Goal: Task Accomplishment & Management: Manage account settings

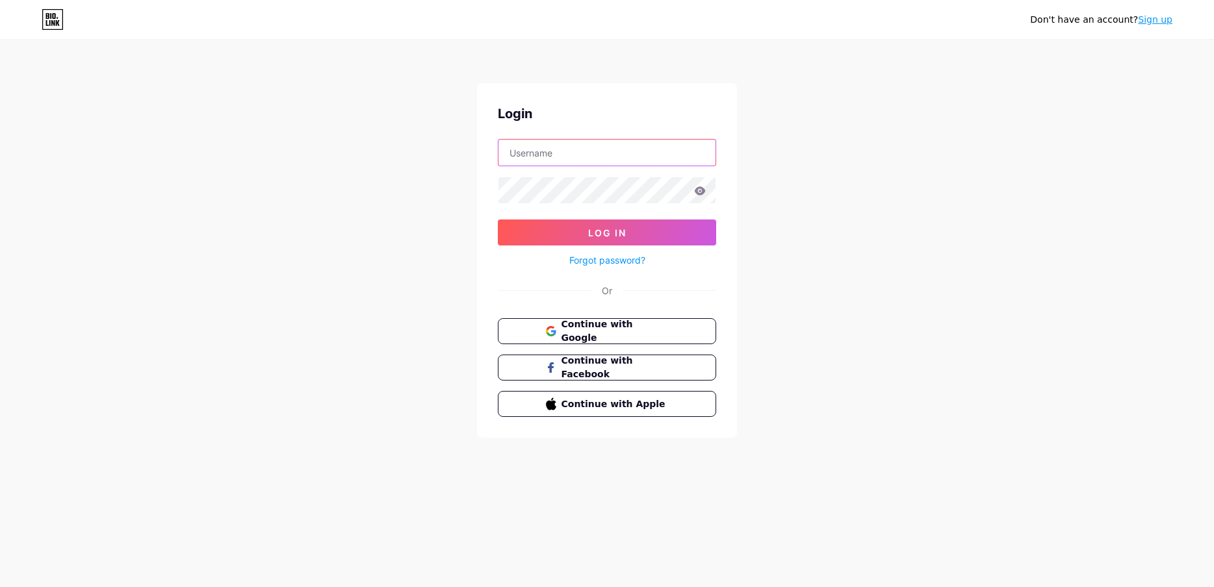
type input "supbudapest"
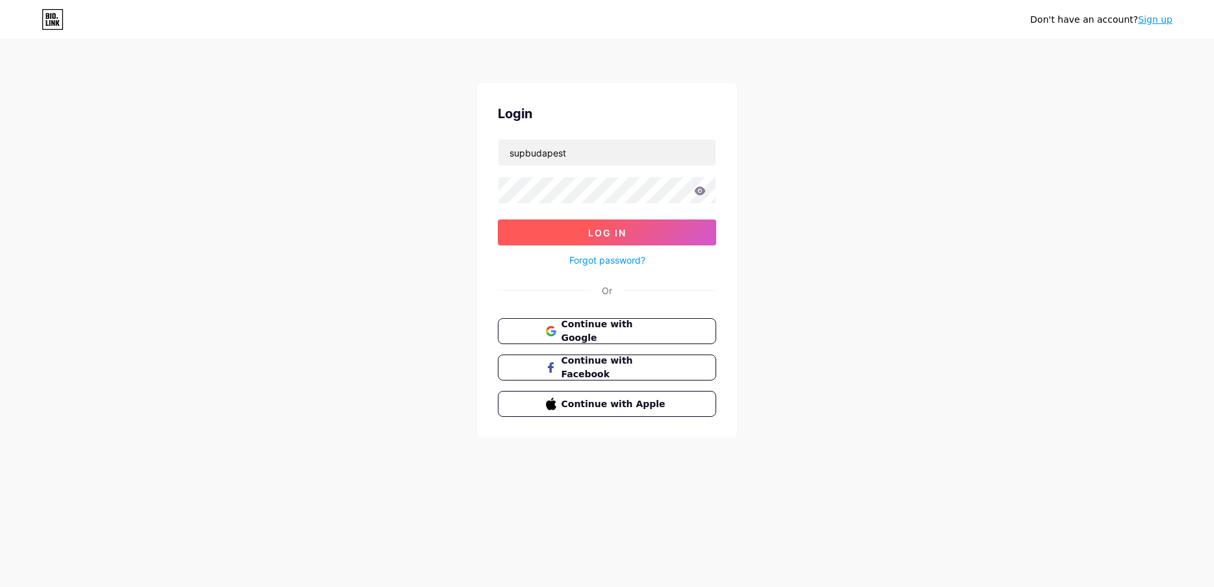
click at [579, 226] on button "Log In" at bounding box center [607, 233] width 218 height 26
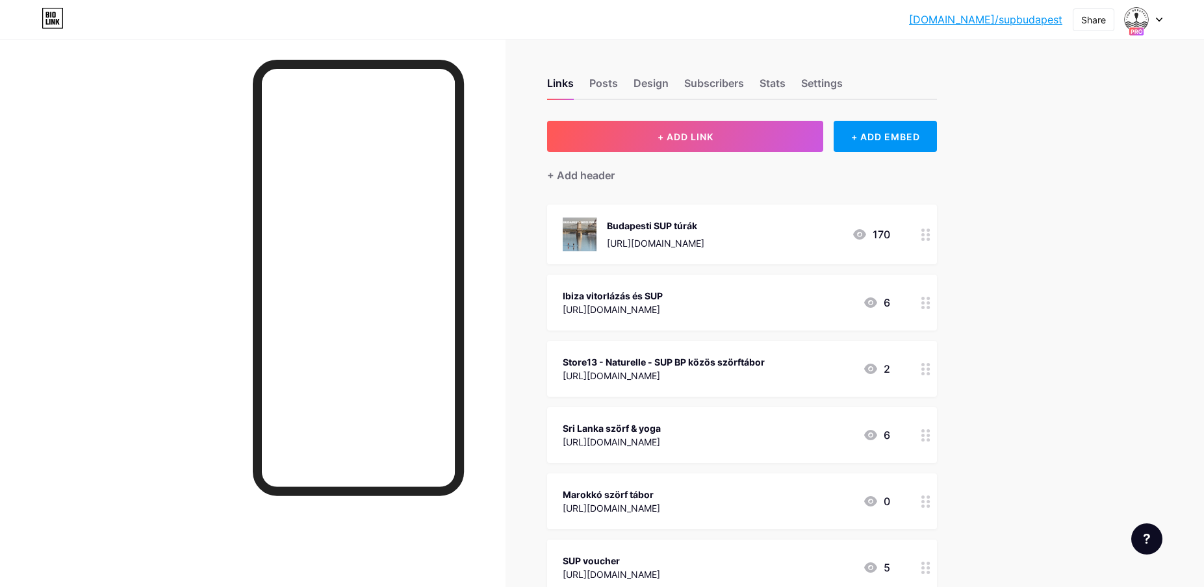
drag, startPoint x: 931, startPoint y: 368, endPoint x: 932, endPoint y: 471, distance: 102.7
click at [932, 471] on span "Budapesti SUP túrák [URL][DOMAIN_NAME] 170 Ibiza vitorlázás és SUP [URL][DOMAIN…" at bounding box center [742, 434] width 390 height 458
click at [1038, 357] on div "[DOMAIN_NAME]/supbud... [DOMAIN_NAME]/supbudapest Share Switch accounts SUP [GE…" at bounding box center [602, 446] width 1204 height 892
click at [922, 528] on div at bounding box center [926, 502] width 22 height 56
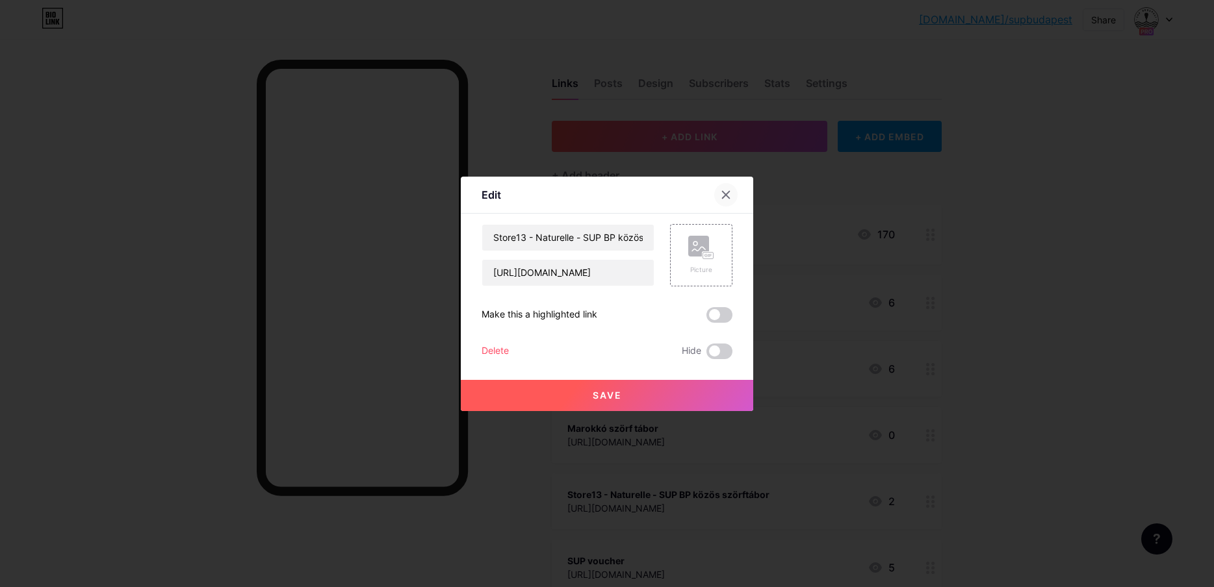
click at [729, 200] on div at bounding box center [725, 194] width 23 height 23
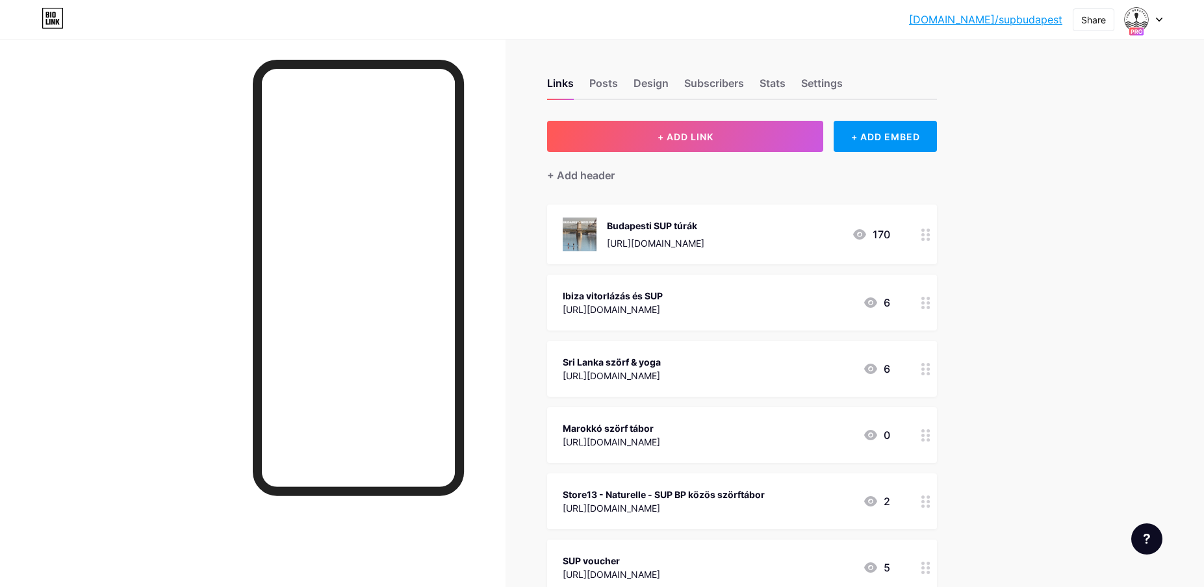
click at [1156, 23] on div at bounding box center [1144, 19] width 38 height 23
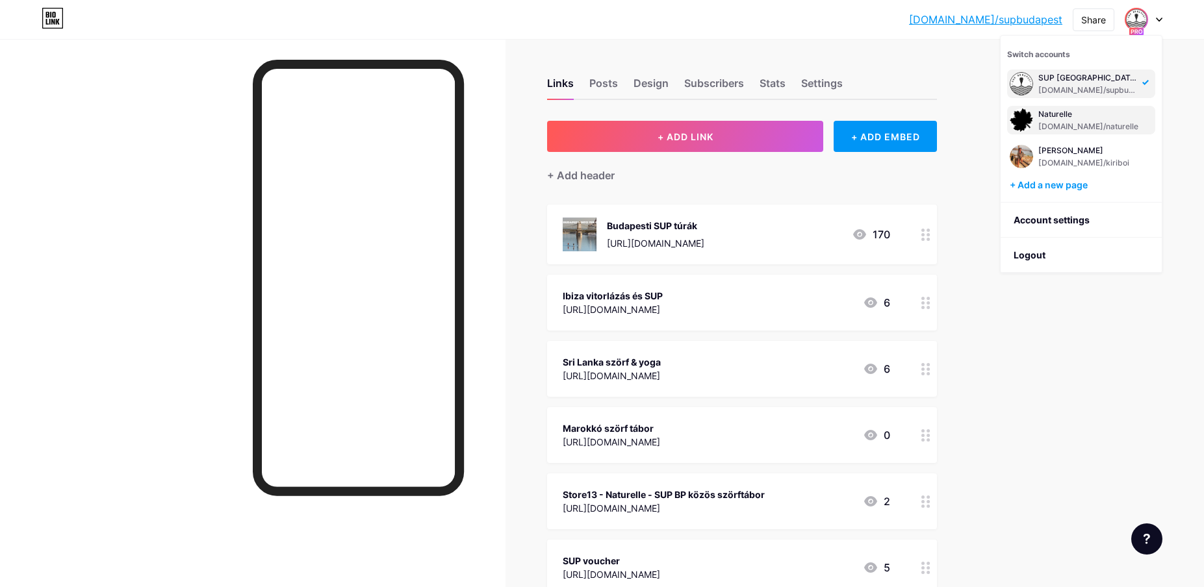
click at [1099, 123] on div "[DOMAIN_NAME]/naturelle" at bounding box center [1089, 127] width 100 height 10
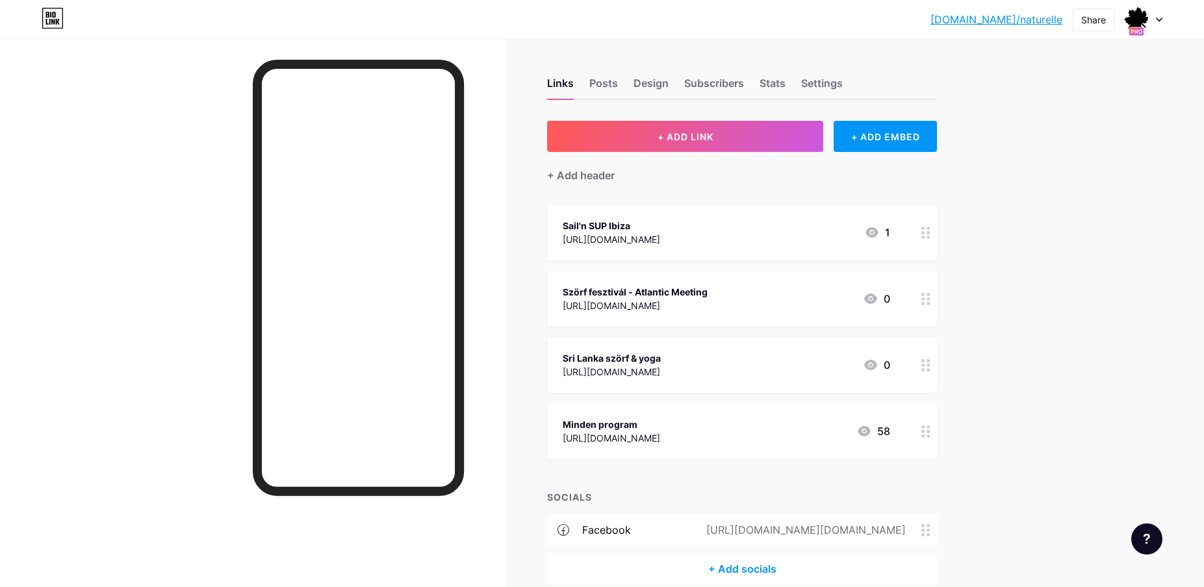
drag, startPoint x: 927, startPoint y: 374, endPoint x: 924, endPoint y: 295, distance: 79.4
click at [924, 295] on span "Sail'n SUP Ibiza [URL][DOMAIN_NAME] 1 Szörf fesztivál - Atlantic Meeting [URL][…" at bounding box center [742, 332] width 390 height 255
